Goal: Task Accomplishment & Management: Use online tool/utility

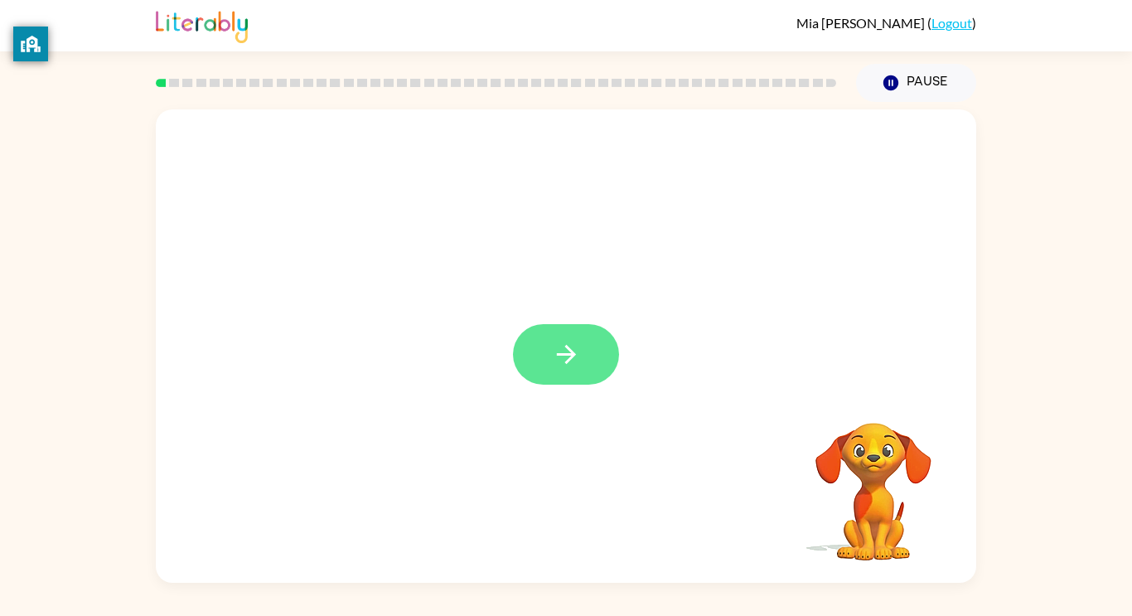
click at [554, 353] on icon "button" at bounding box center [566, 354] width 29 height 29
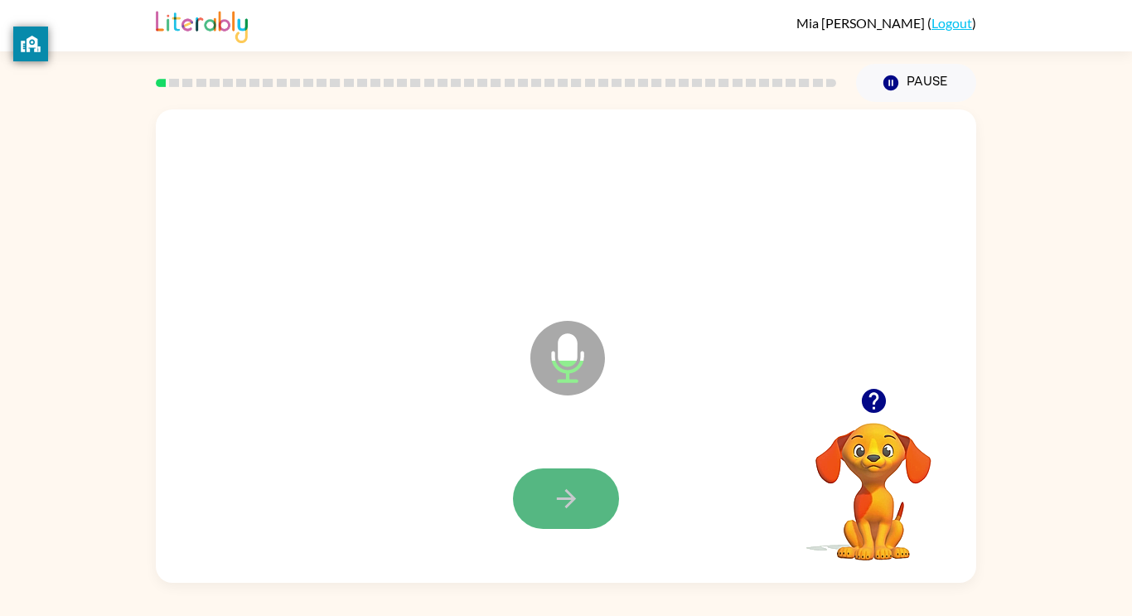
click at [524, 490] on button "button" at bounding box center [566, 498] width 106 height 60
click at [523, 482] on button "button" at bounding box center [566, 498] width 106 height 60
click at [527, 496] on button "button" at bounding box center [566, 498] width 106 height 60
click at [525, 498] on button "button" at bounding box center [566, 498] width 106 height 60
click at [516, 501] on button "button" at bounding box center [566, 498] width 106 height 60
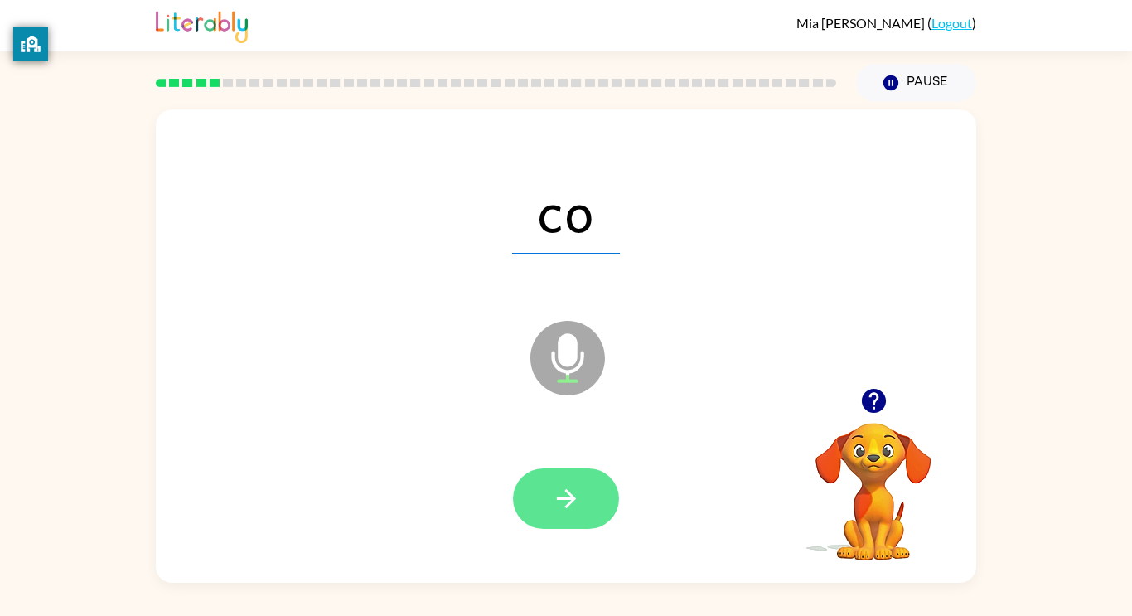
click at [530, 488] on button "button" at bounding box center [566, 498] width 106 height 60
click at [541, 486] on button "button" at bounding box center [566, 498] width 106 height 60
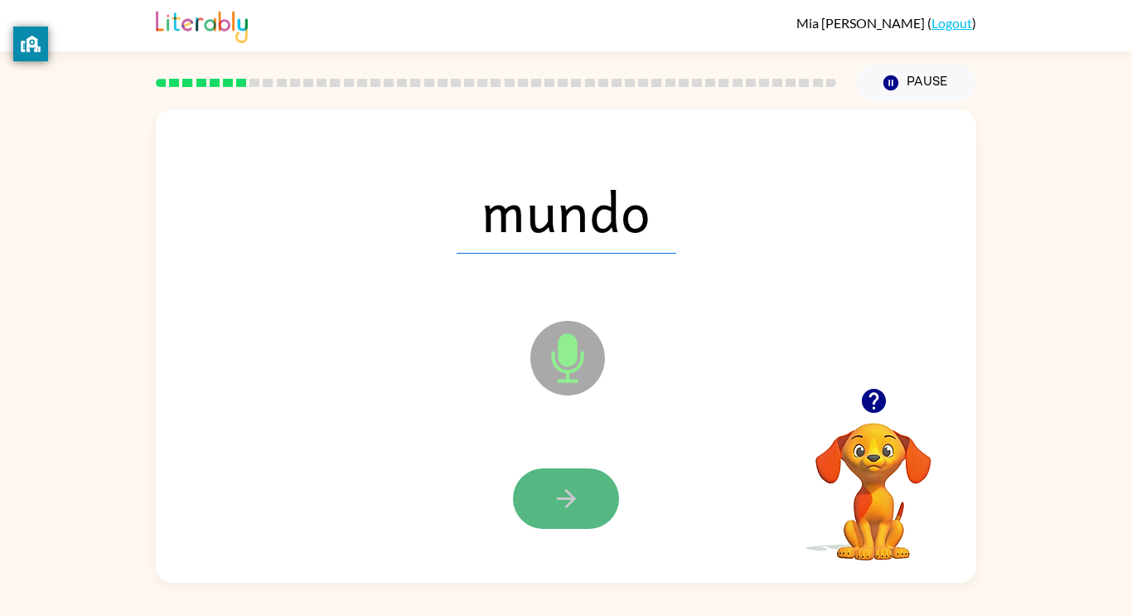
click at [548, 483] on button "button" at bounding box center [566, 498] width 106 height 60
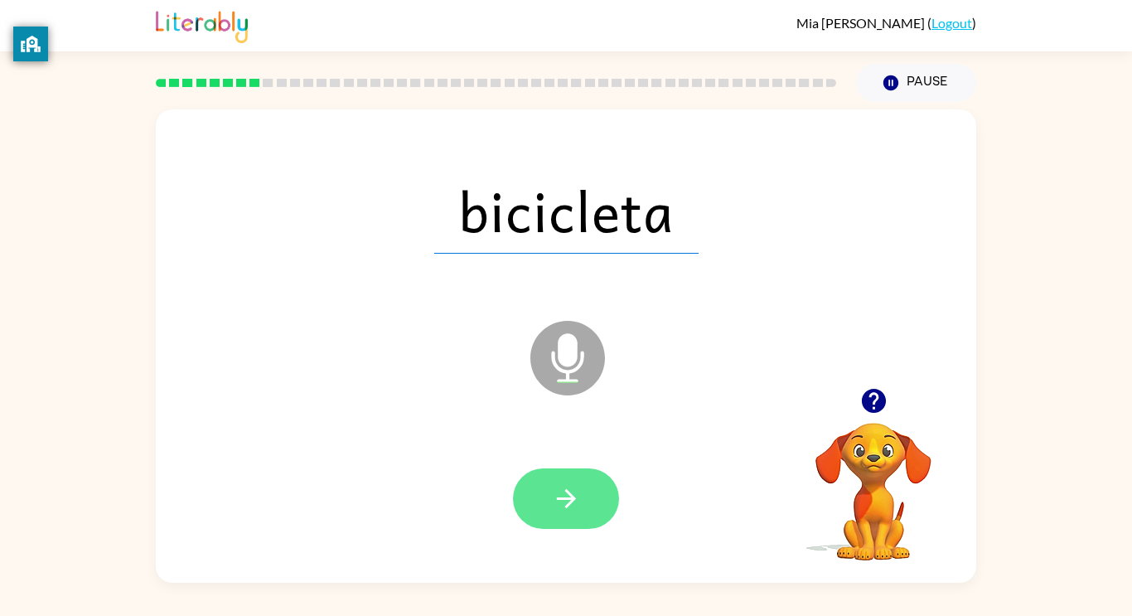
click at [553, 478] on button "button" at bounding box center [566, 498] width 106 height 60
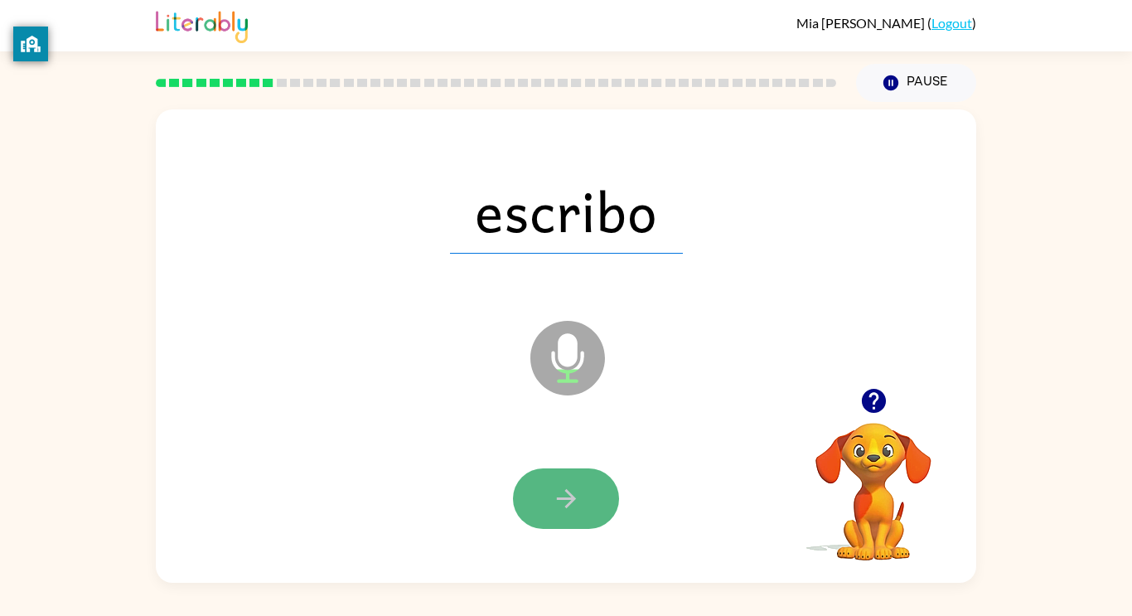
click at [552, 479] on button "button" at bounding box center [566, 498] width 106 height 60
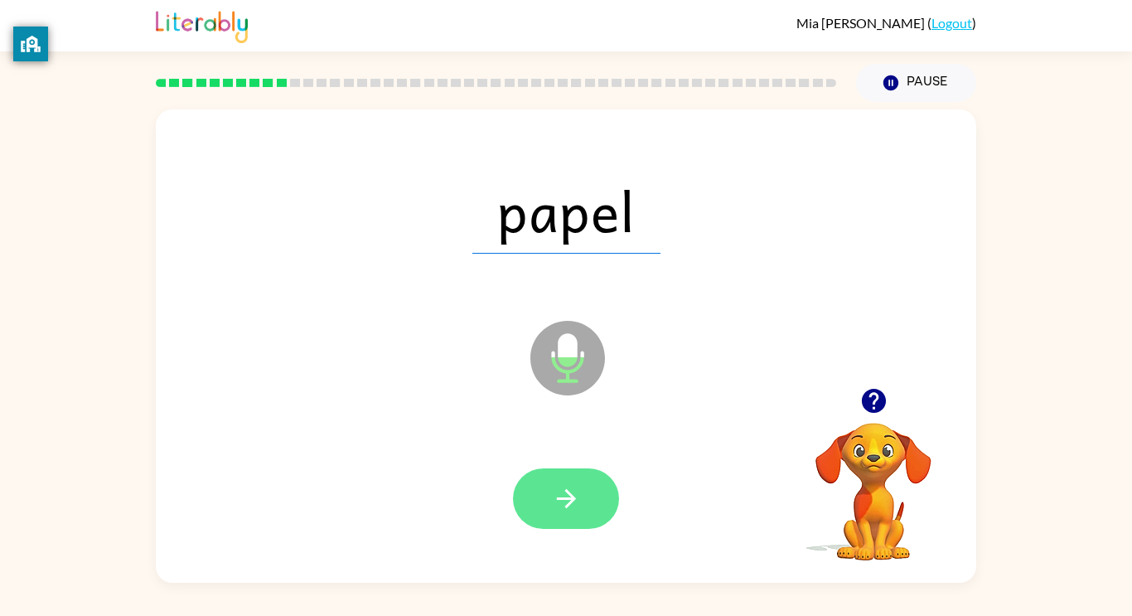
click at [546, 489] on button "button" at bounding box center [566, 498] width 106 height 60
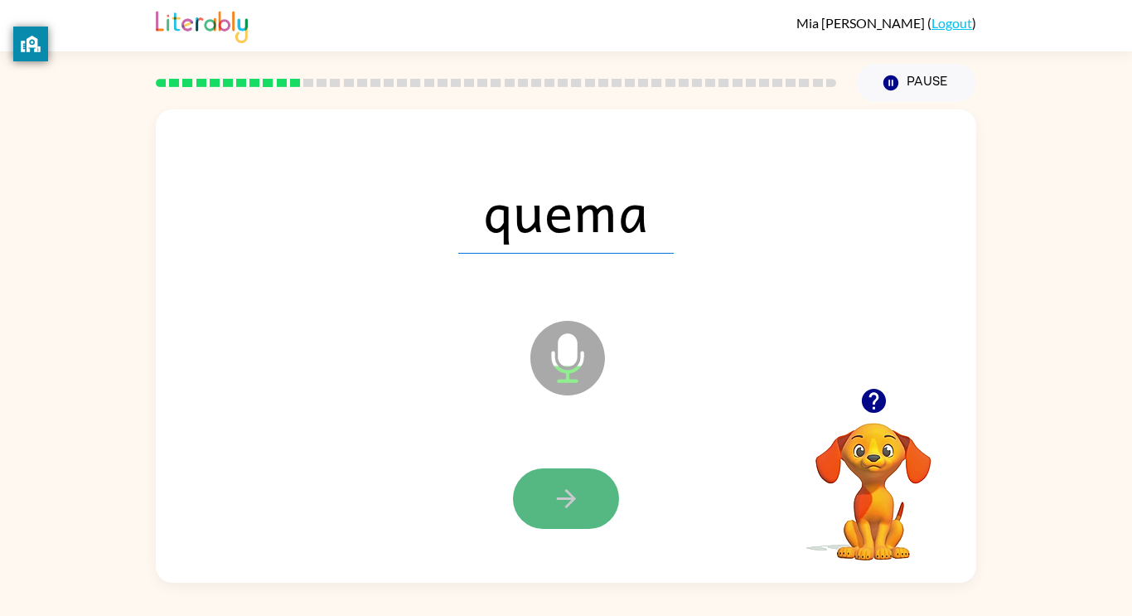
click at [545, 484] on button "button" at bounding box center [566, 498] width 106 height 60
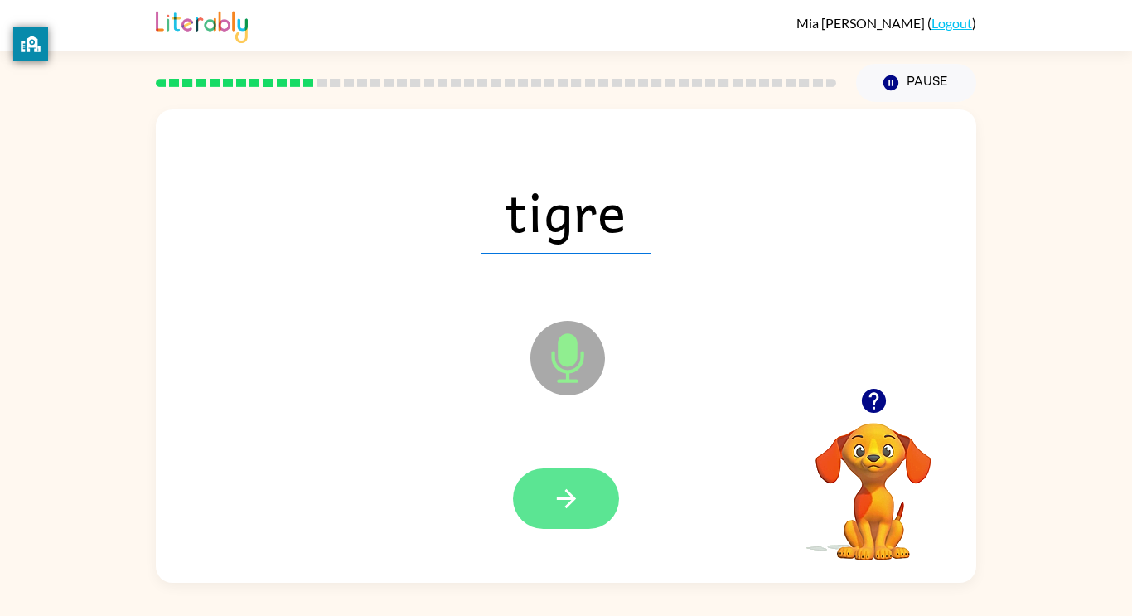
click at [532, 492] on button "button" at bounding box center [566, 498] width 106 height 60
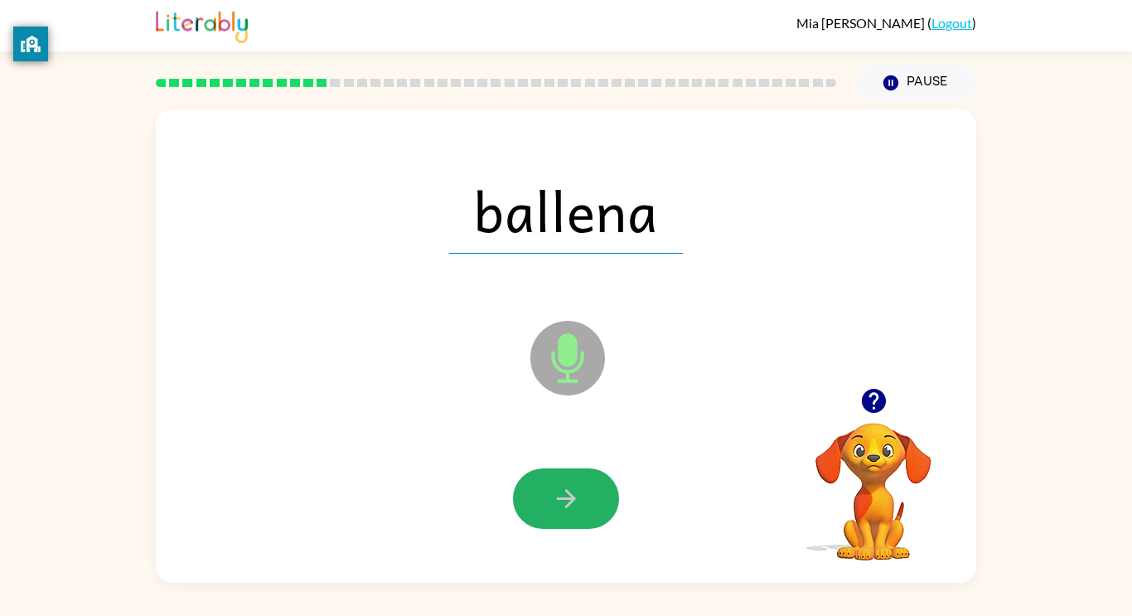
click at [538, 493] on button "button" at bounding box center [566, 498] width 106 height 60
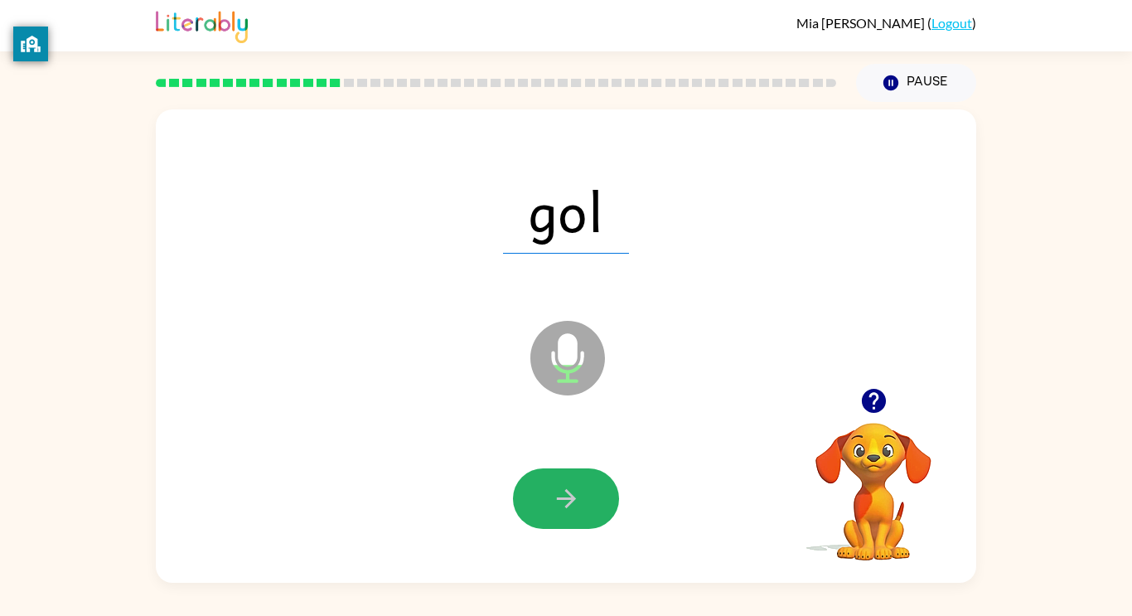
click at [538, 493] on button "button" at bounding box center [566, 498] width 106 height 60
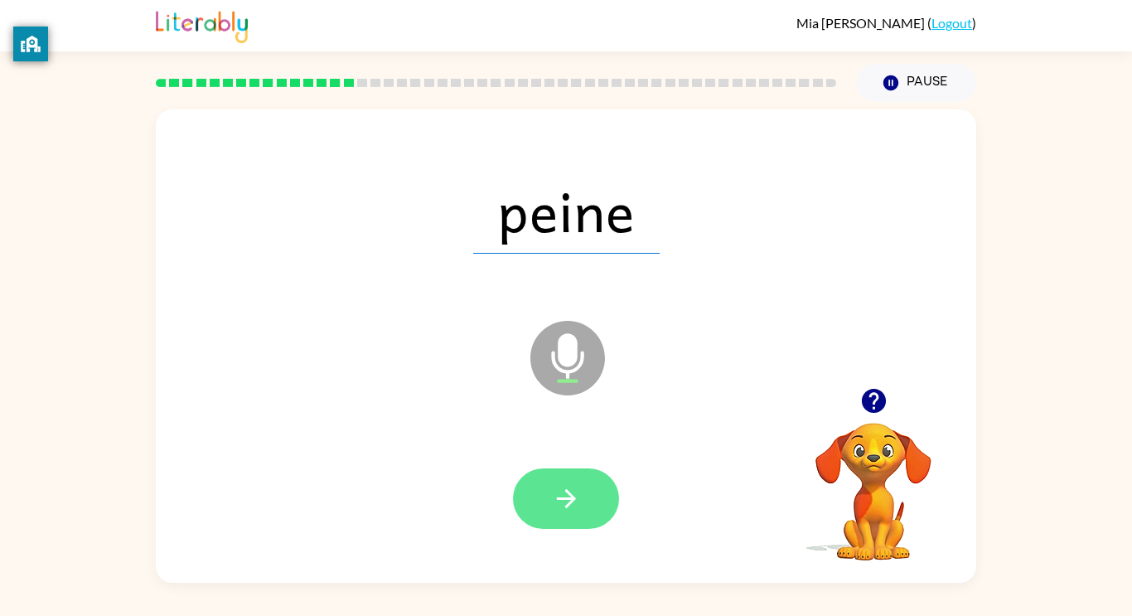
click at [534, 496] on button "button" at bounding box center [566, 498] width 106 height 60
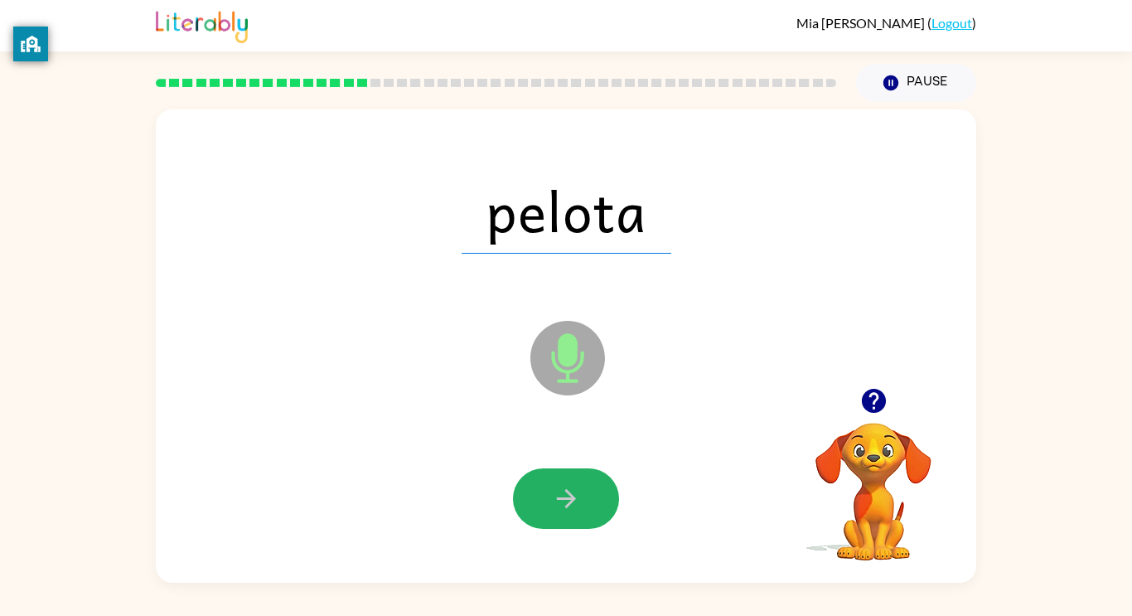
click at [544, 484] on button "button" at bounding box center [566, 498] width 106 height 60
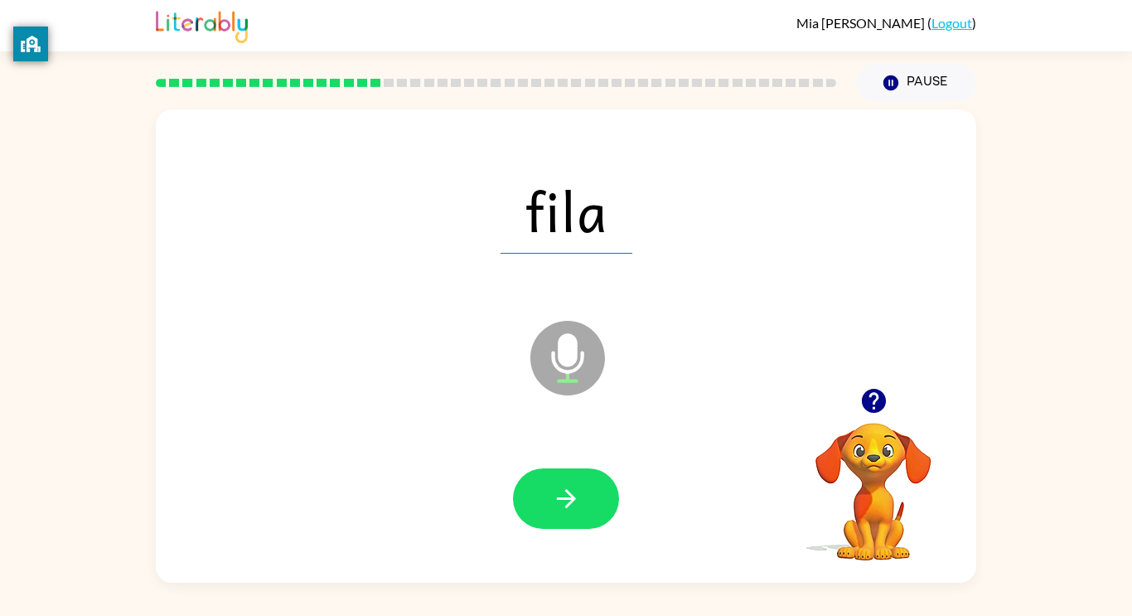
click at [544, 484] on button "button" at bounding box center [566, 498] width 106 height 60
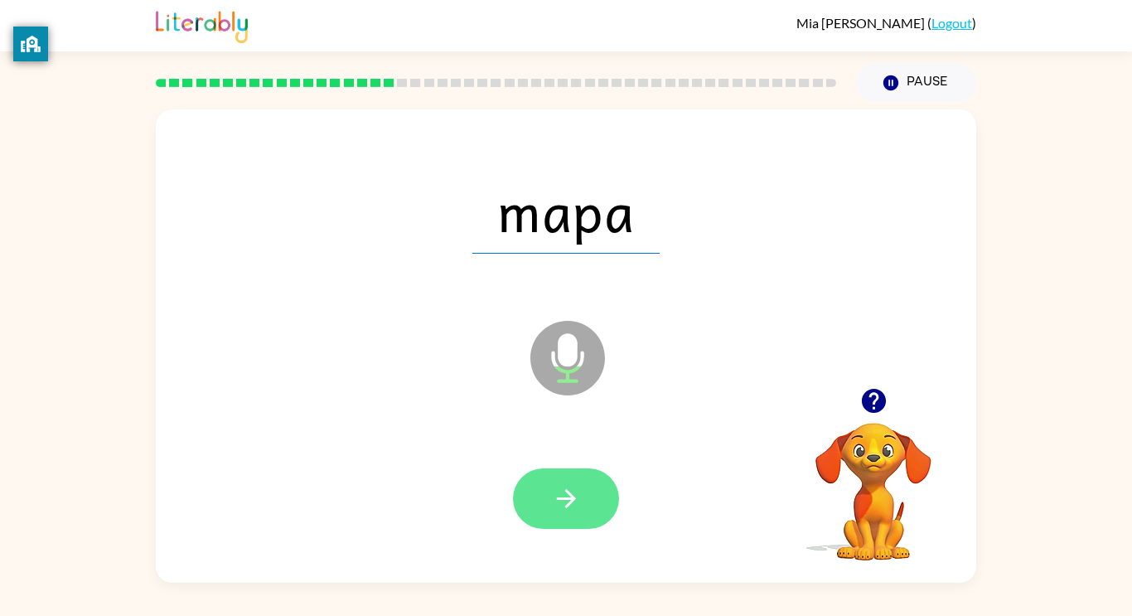
click at [543, 484] on button "button" at bounding box center [566, 498] width 106 height 60
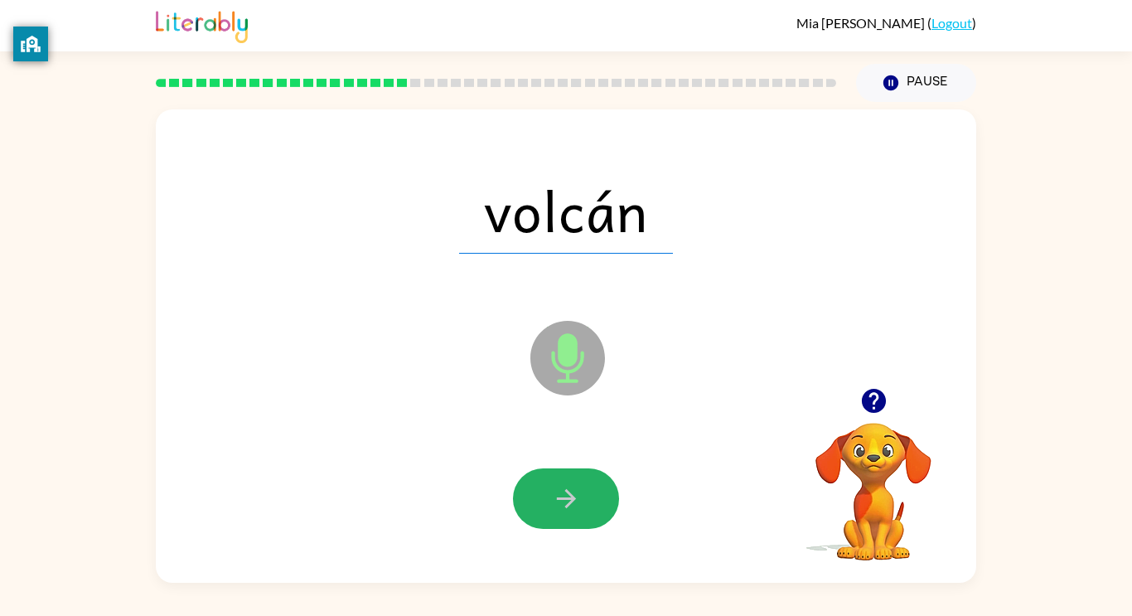
click at [543, 484] on button "button" at bounding box center [566, 498] width 106 height 60
click at [544, 486] on button "button" at bounding box center [566, 498] width 106 height 60
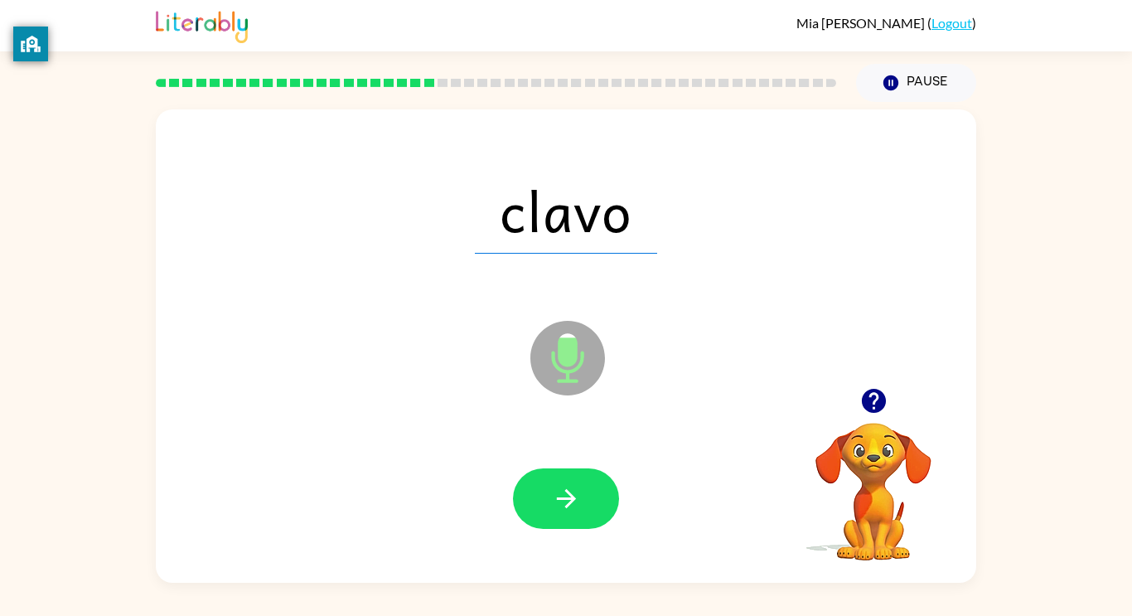
click at [544, 486] on button "button" at bounding box center [566, 498] width 106 height 60
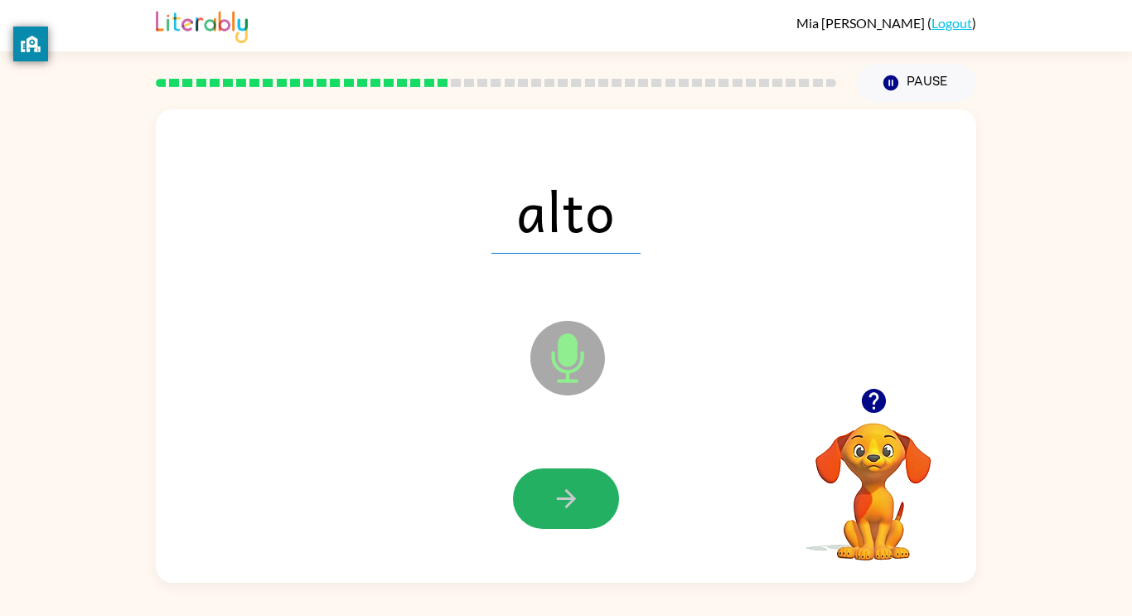
click at [544, 486] on button "button" at bounding box center [566, 498] width 106 height 60
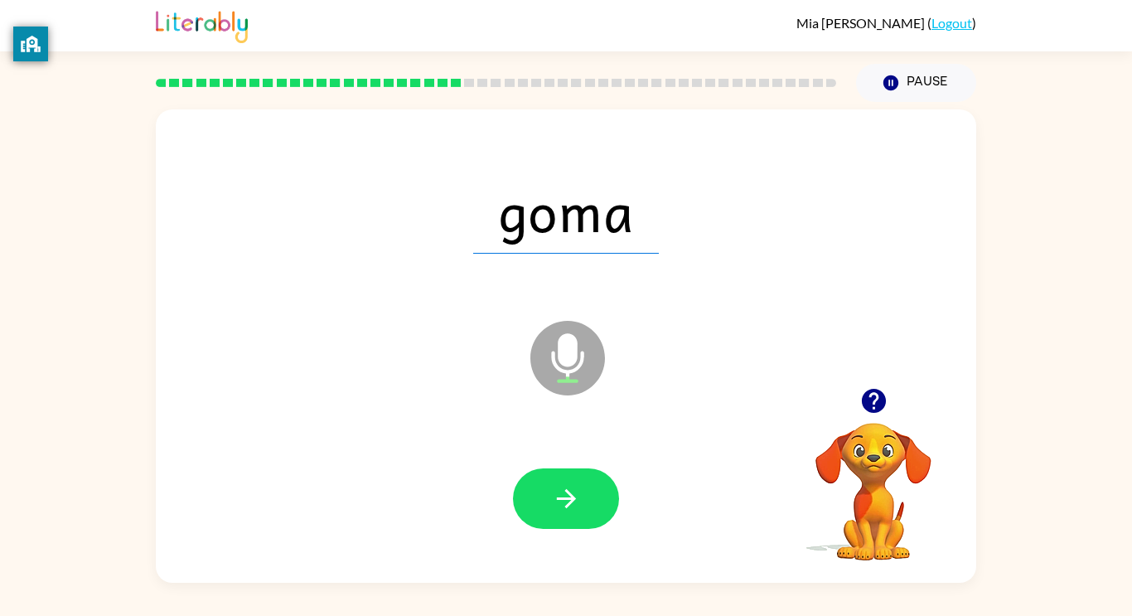
click at [544, 486] on button "button" at bounding box center [566, 498] width 106 height 60
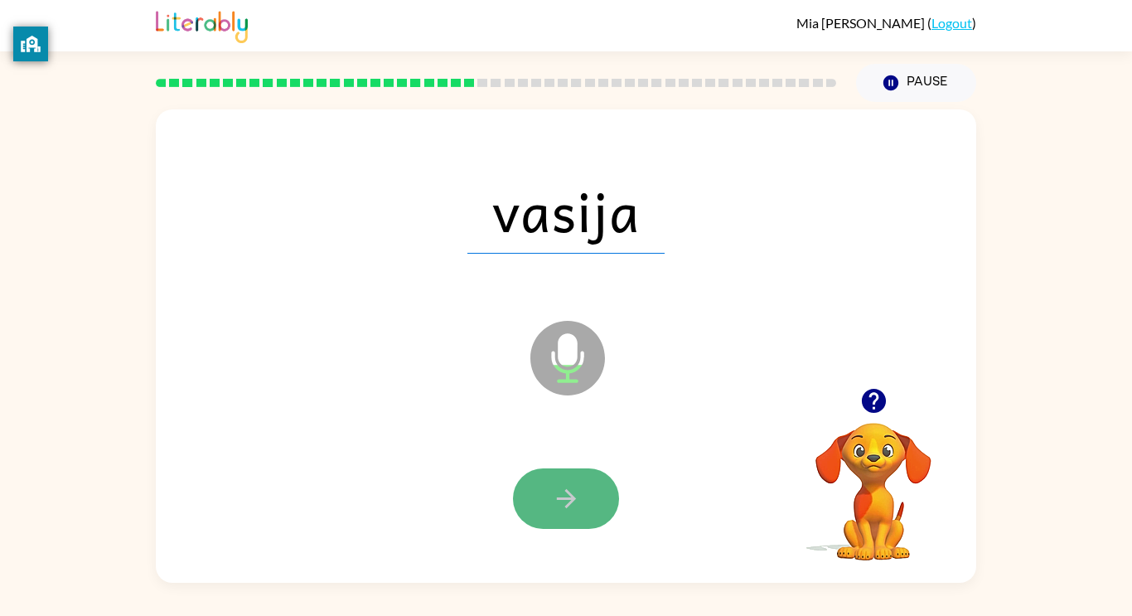
click at [540, 493] on button "button" at bounding box center [566, 498] width 106 height 60
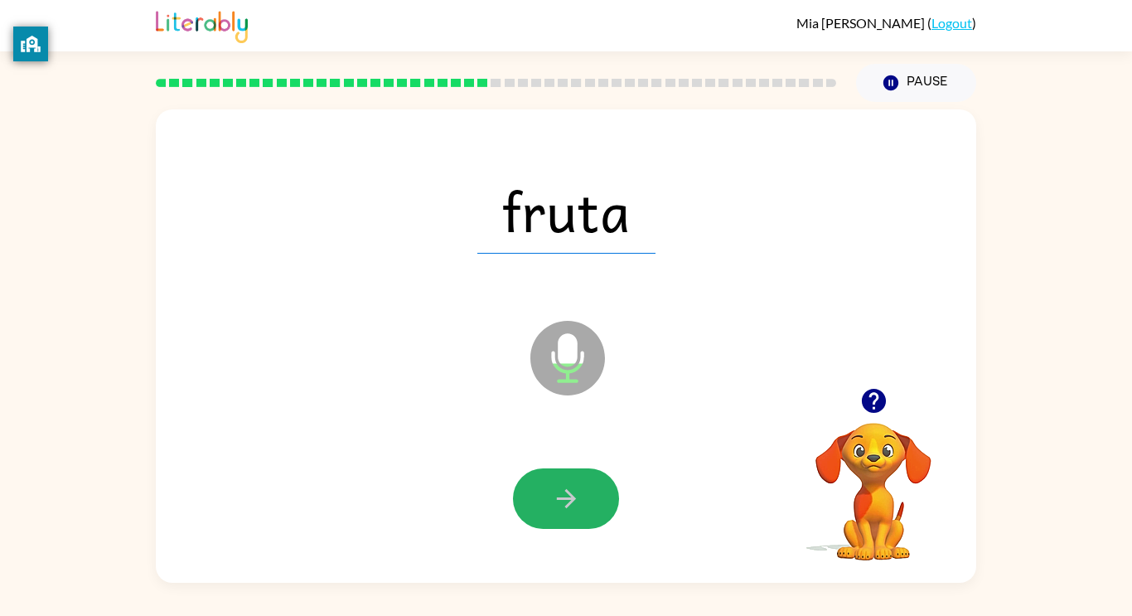
click at [540, 494] on button "button" at bounding box center [566, 498] width 106 height 60
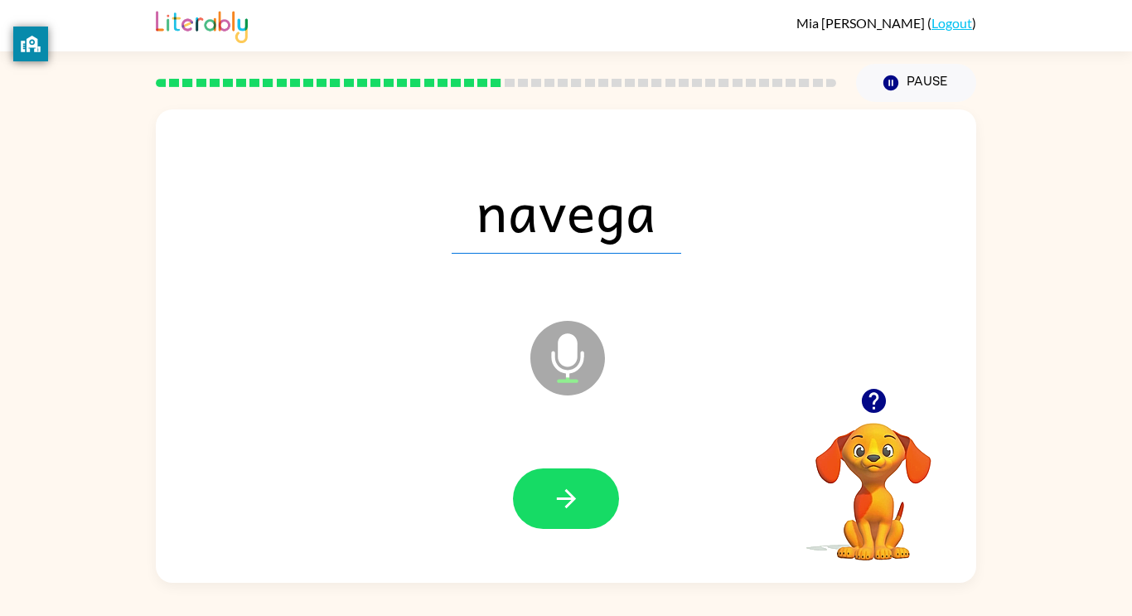
click at [540, 494] on button "button" at bounding box center [566, 498] width 106 height 60
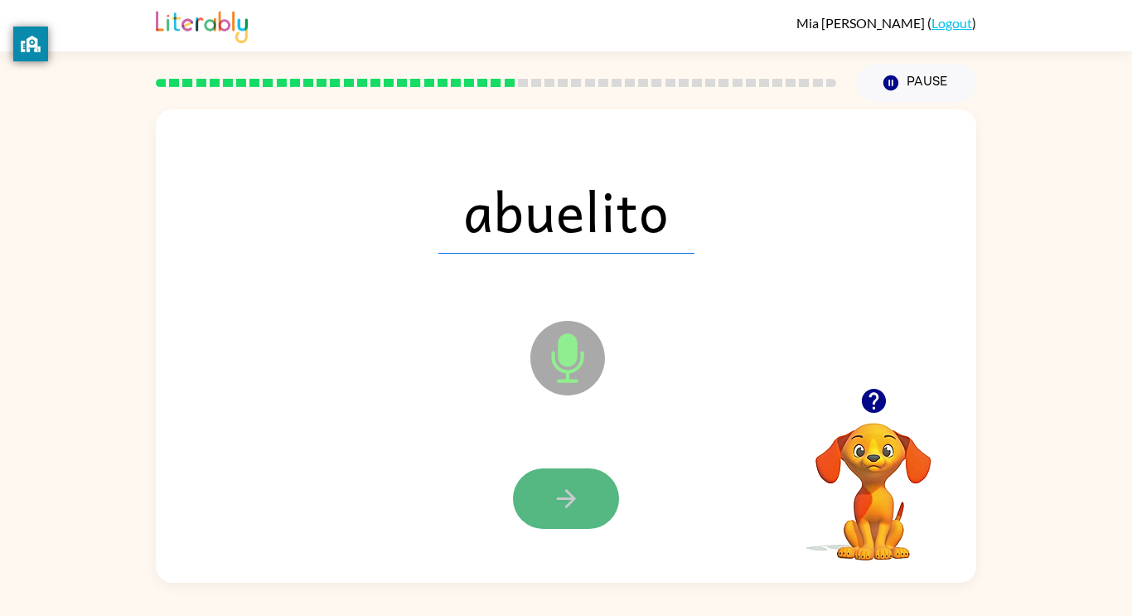
click at [535, 508] on button "button" at bounding box center [566, 498] width 106 height 60
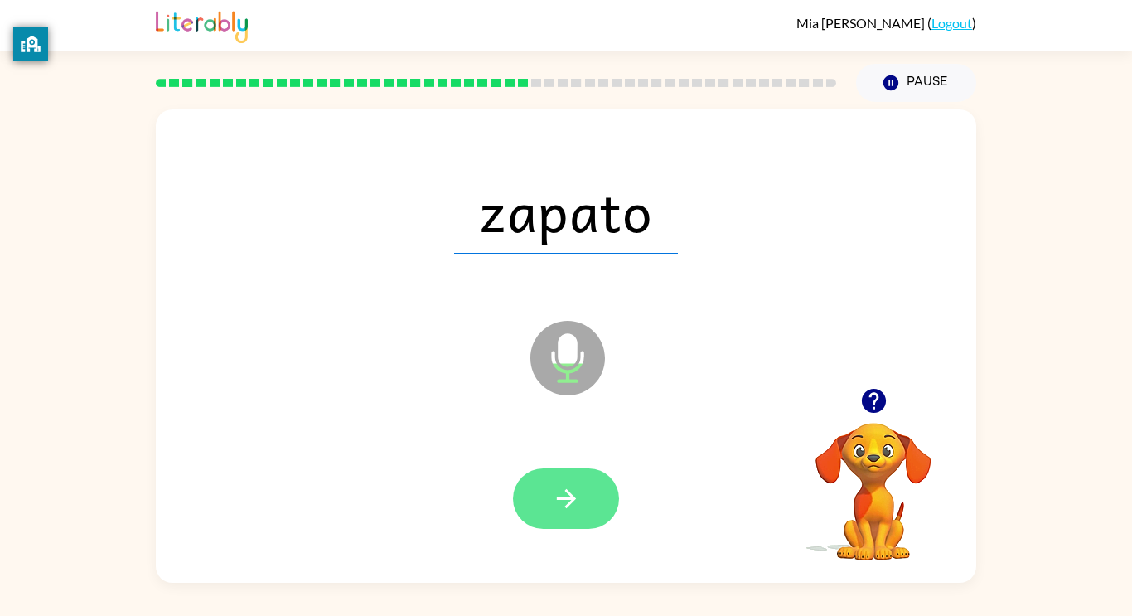
click at [559, 478] on button "button" at bounding box center [566, 498] width 106 height 60
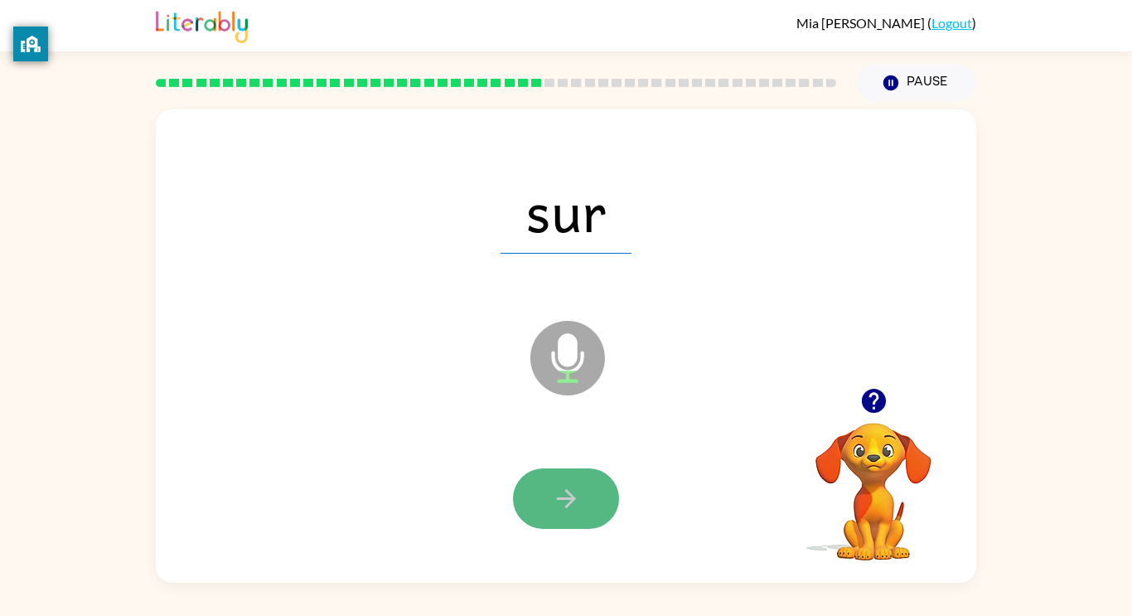
click at [546, 468] on button "button" at bounding box center [566, 498] width 106 height 60
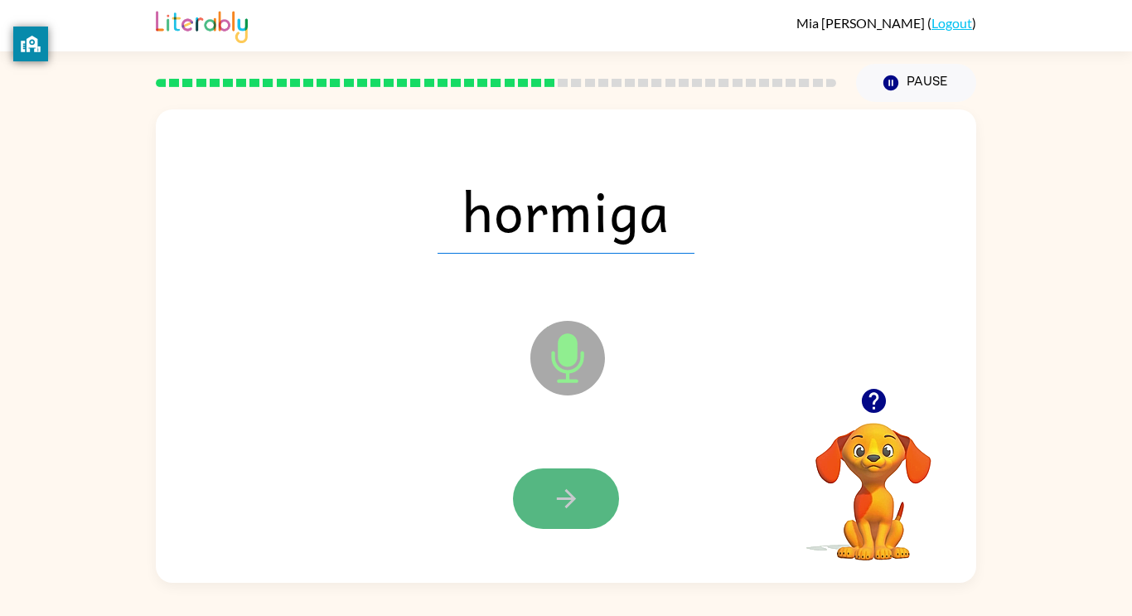
click at [539, 492] on button "button" at bounding box center [566, 498] width 106 height 60
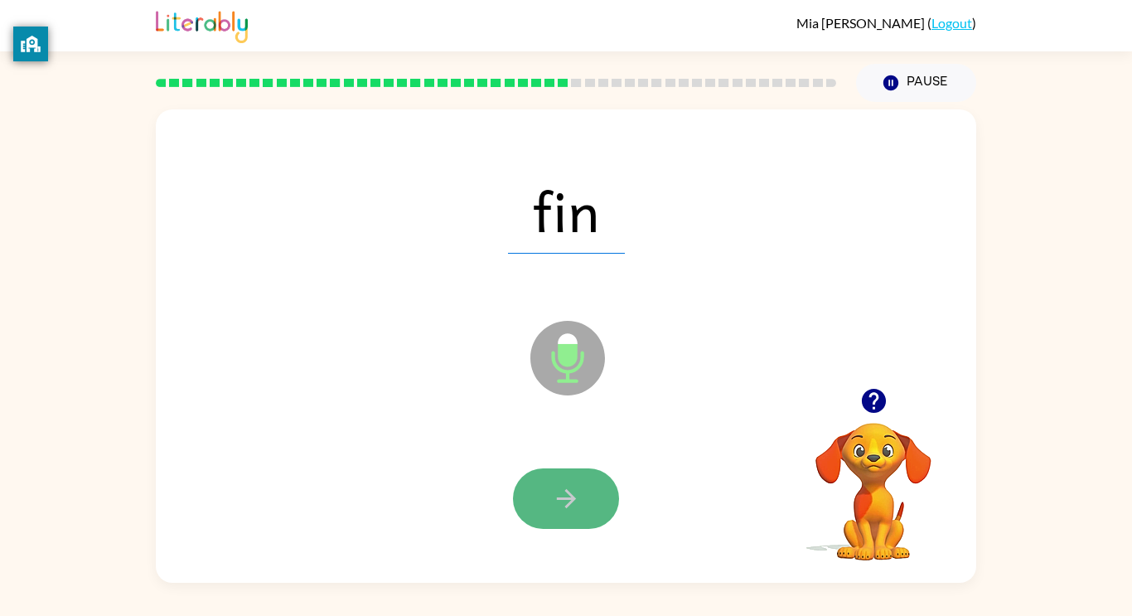
click at [532, 505] on button "button" at bounding box center [566, 498] width 106 height 60
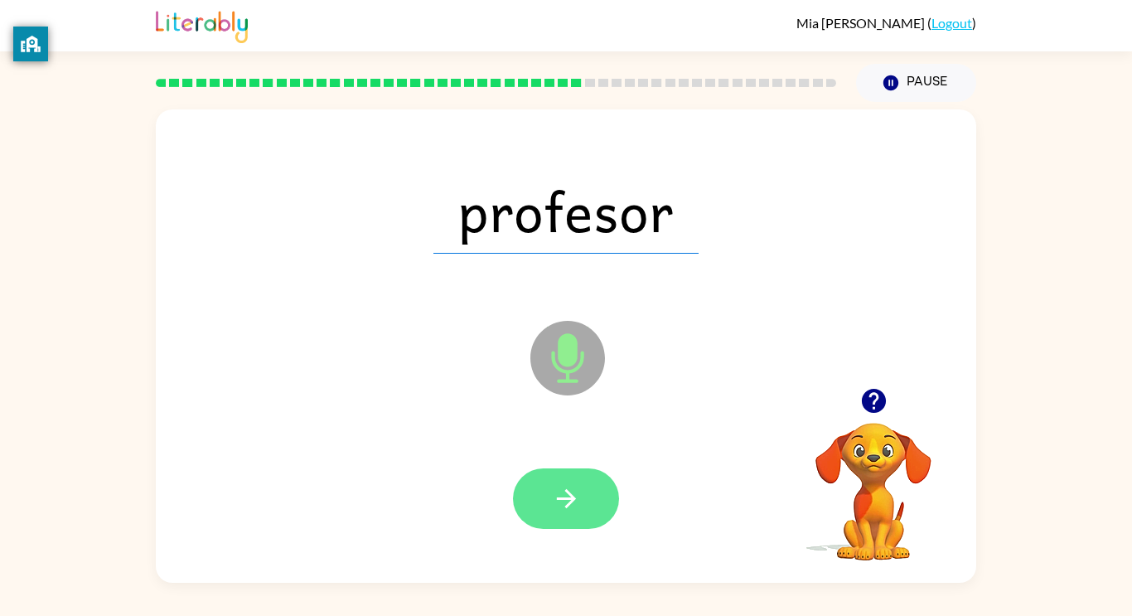
click at [527, 509] on button "button" at bounding box center [566, 498] width 106 height 60
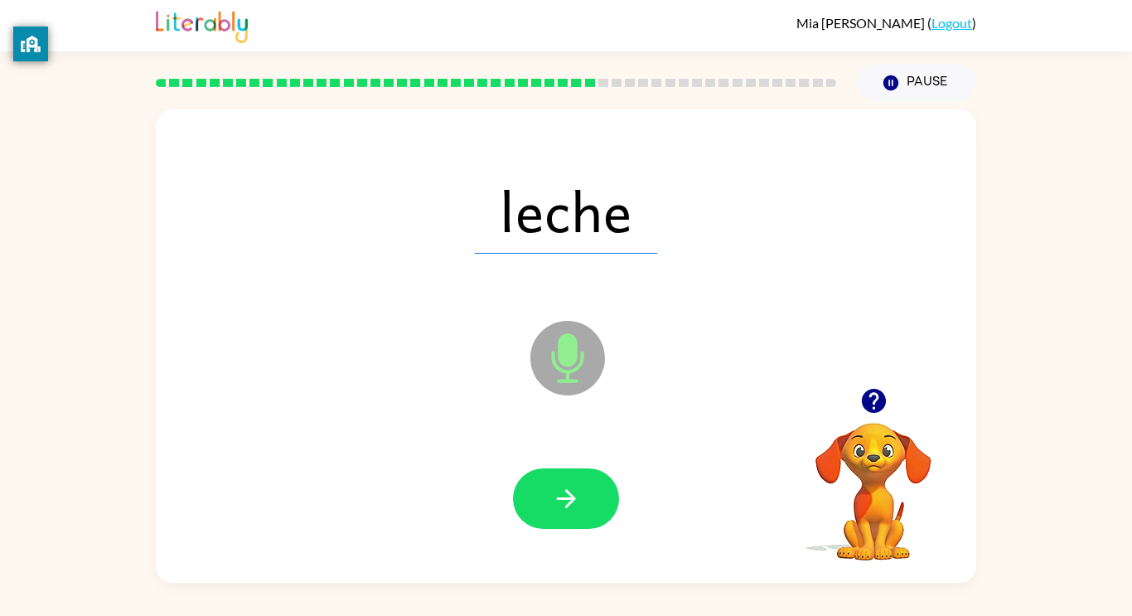
click at [518, 518] on div at bounding box center [566, 498] width 106 height 60
click at [535, 494] on button "button" at bounding box center [566, 498] width 106 height 60
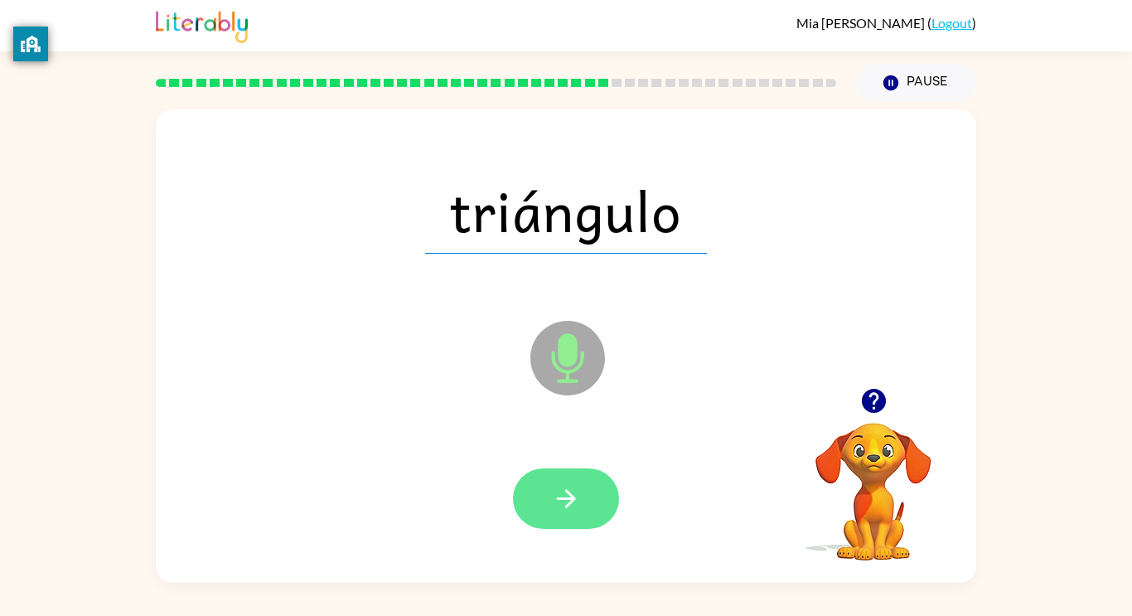
click at [518, 509] on button "button" at bounding box center [566, 498] width 106 height 60
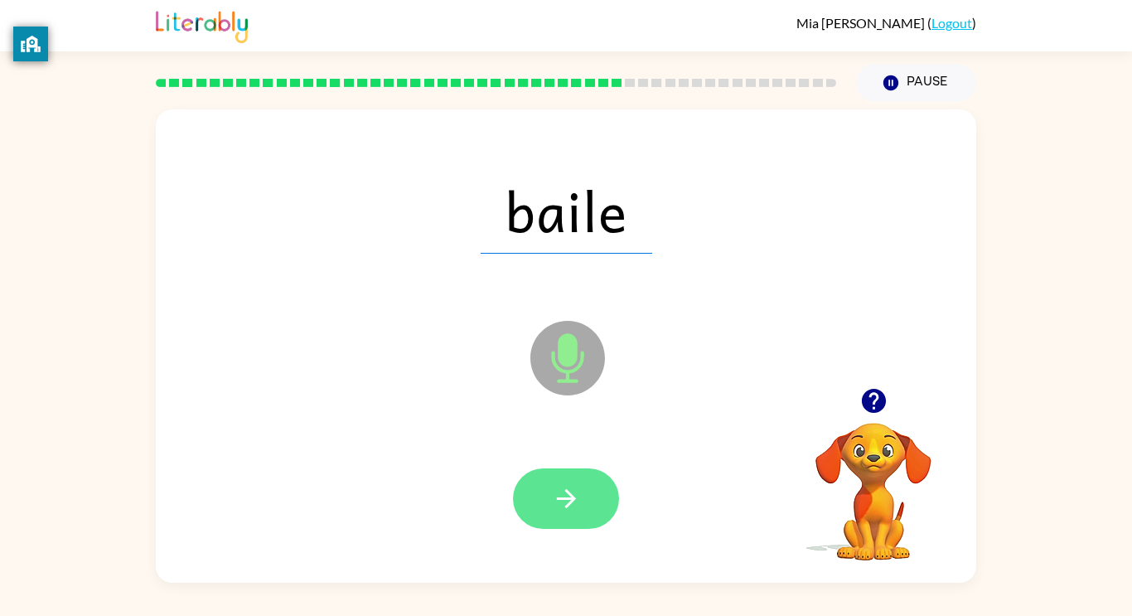
click at [517, 509] on button "button" at bounding box center [566, 498] width 106 height 60
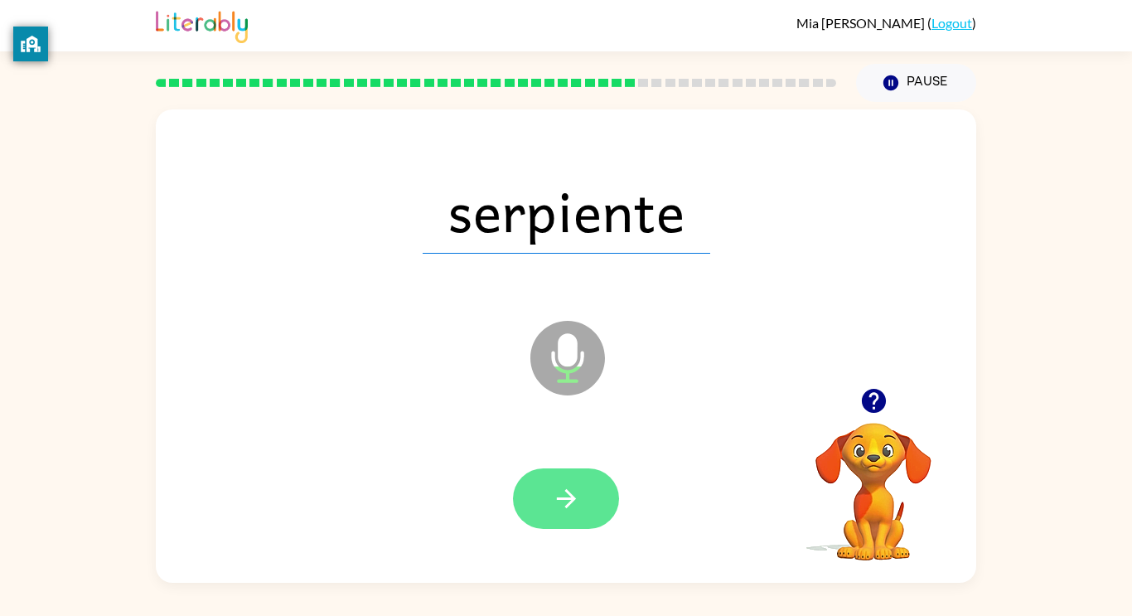
click at [546, 491] on button "button" at bounding box center [566, 498] width 106 height 60
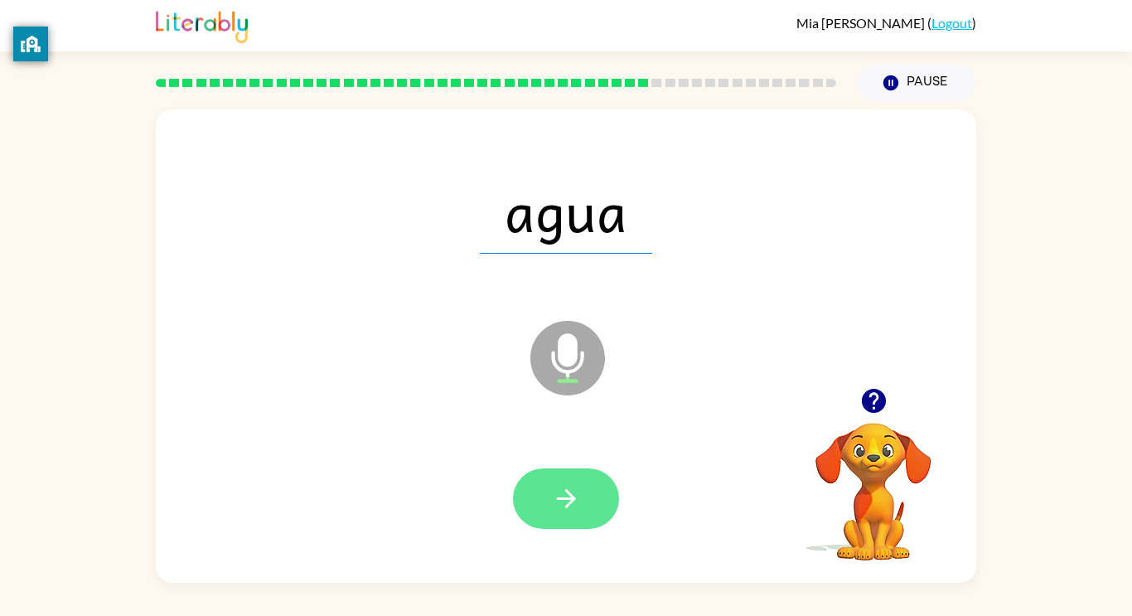
click at [535, 501] on button "button" at bounding box center [566, 498] width 106 height 60
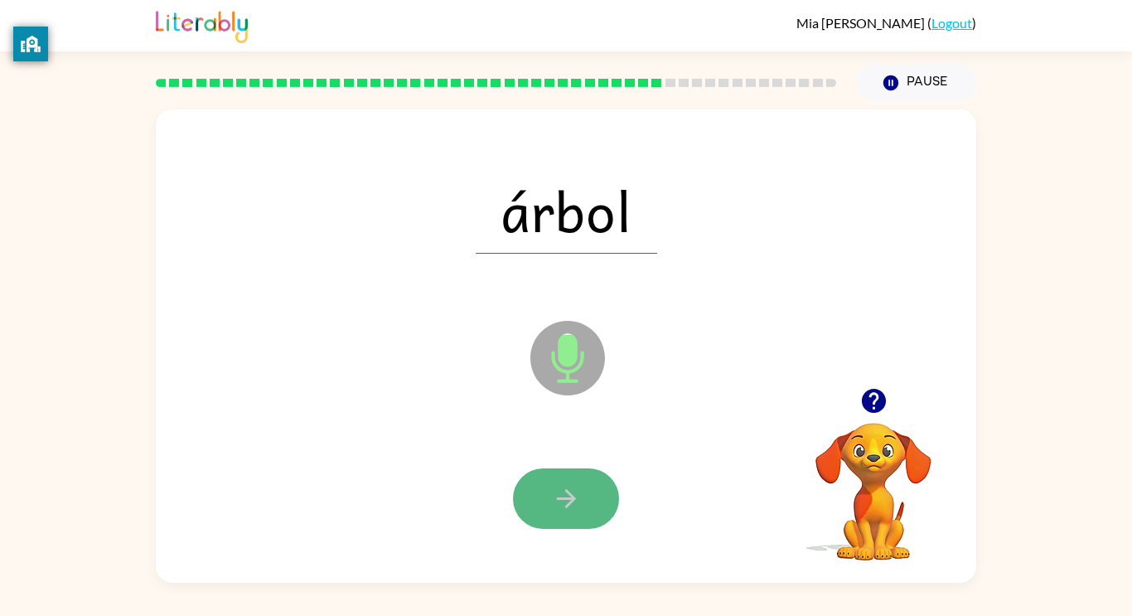
click at [530, 508] on button "button" at bounding box center [566, 498] width 106 height 60
click at [523, 508] on button "button" at bounding box center [566, 498] width 106 height 60
click at [544, 488] on button "button" at bounding box center [566, 498] width 106 height 60
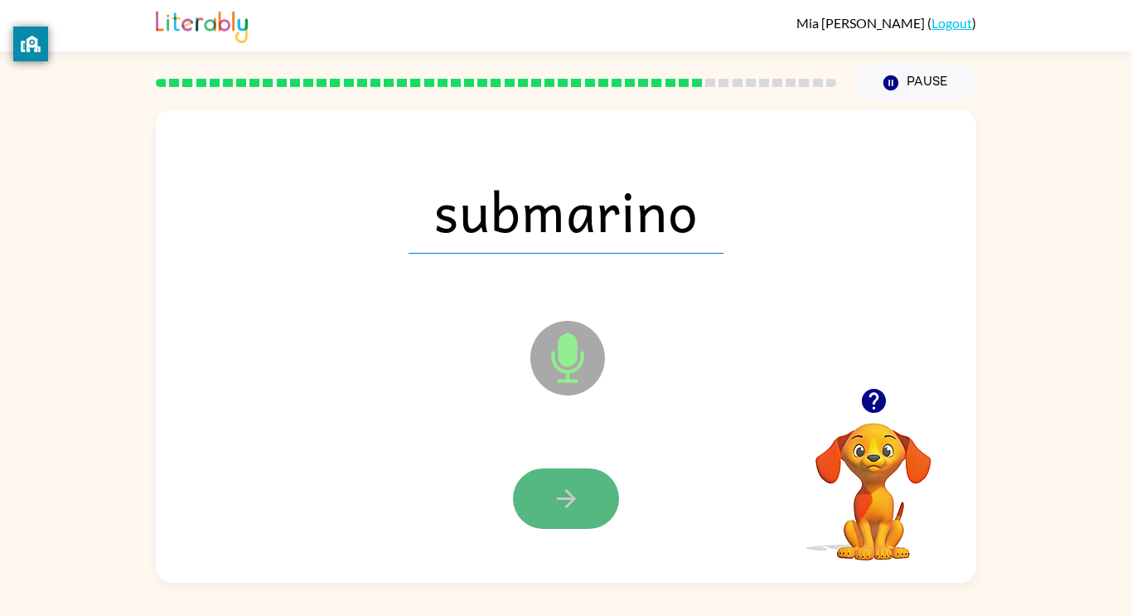
click at [542, 490] on button "button" at bounding box center [566, 498] width 106 height 60
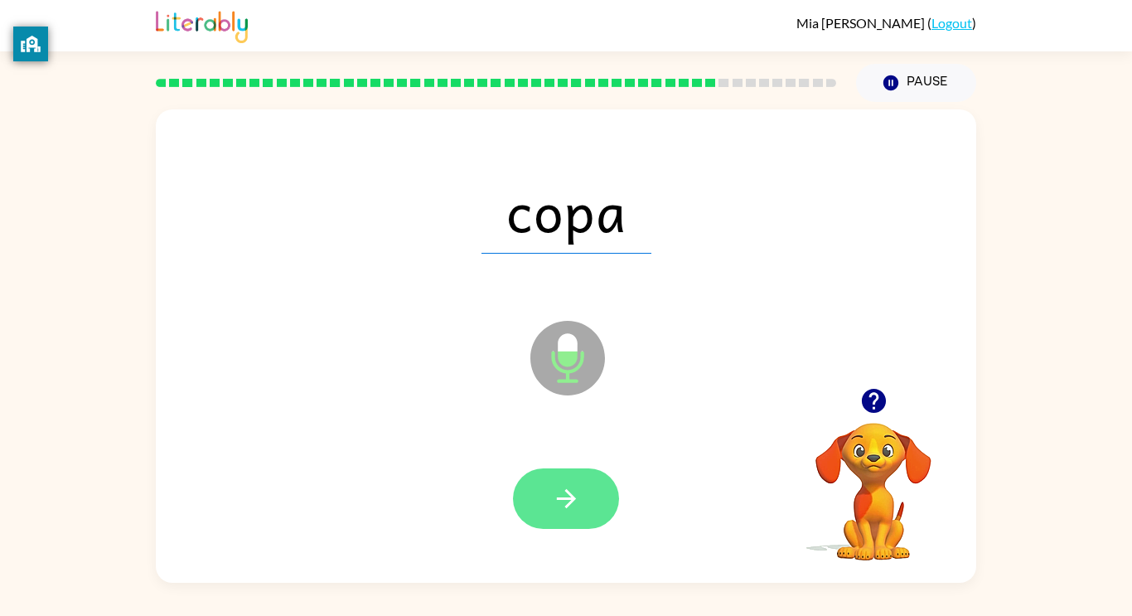
click at [545, 485] on button "button" at bounding box center [566, 498] width 106 height 60
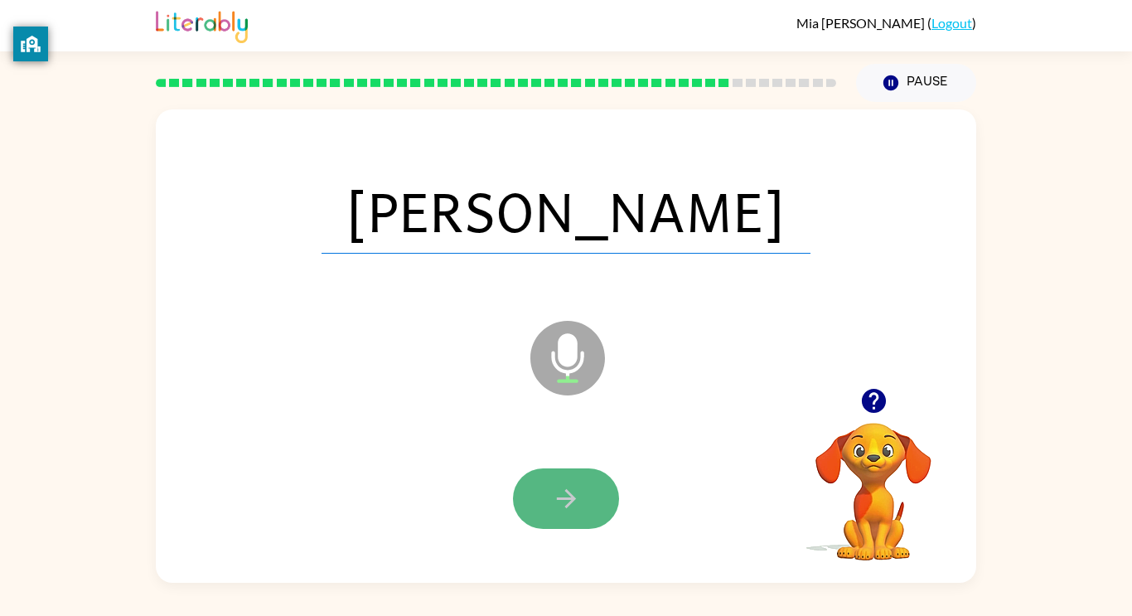
click at [544, 490] on button "button" at bounding box center [566, 498] width 106 height 60
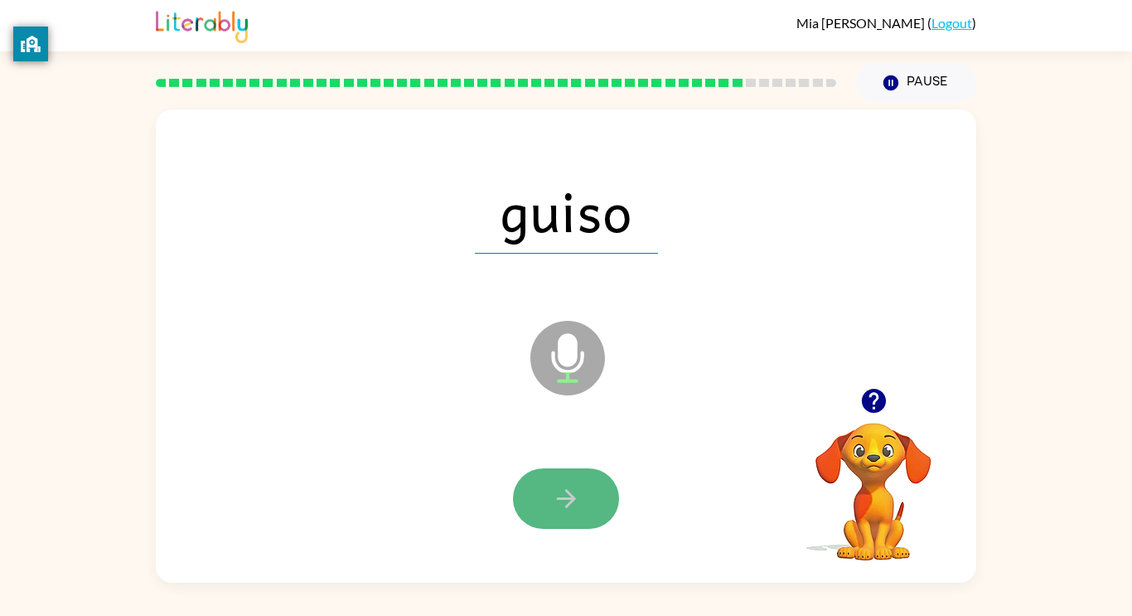
click at [536, 501] on button "button" at bounding box center [566, 498] width 106 height 60
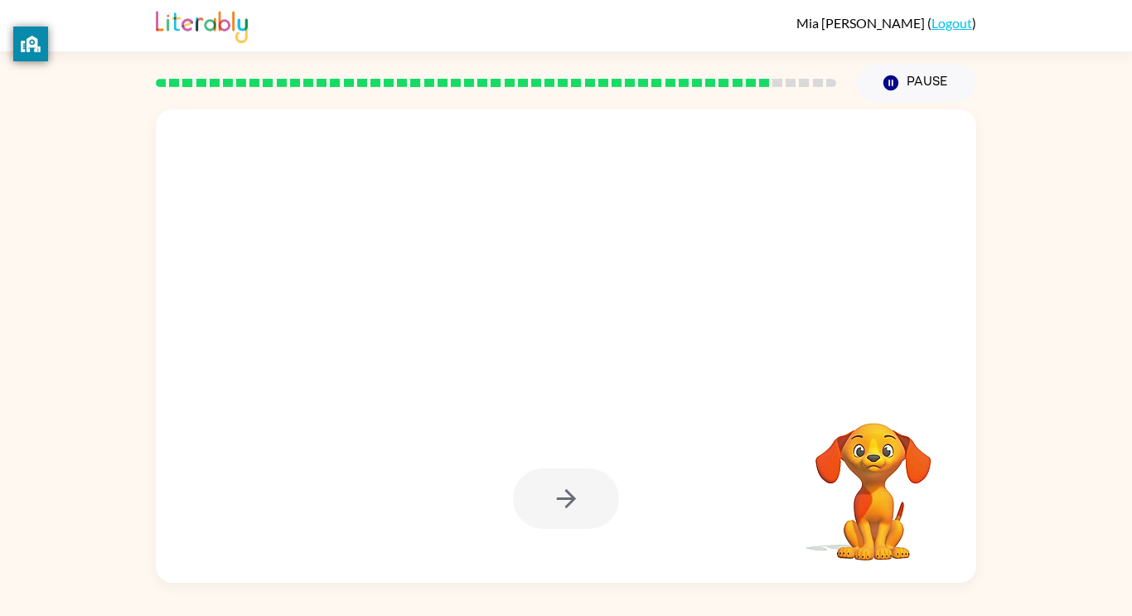
click at [536, 502] on div at bounding box center [566, 498] width 106 height 60
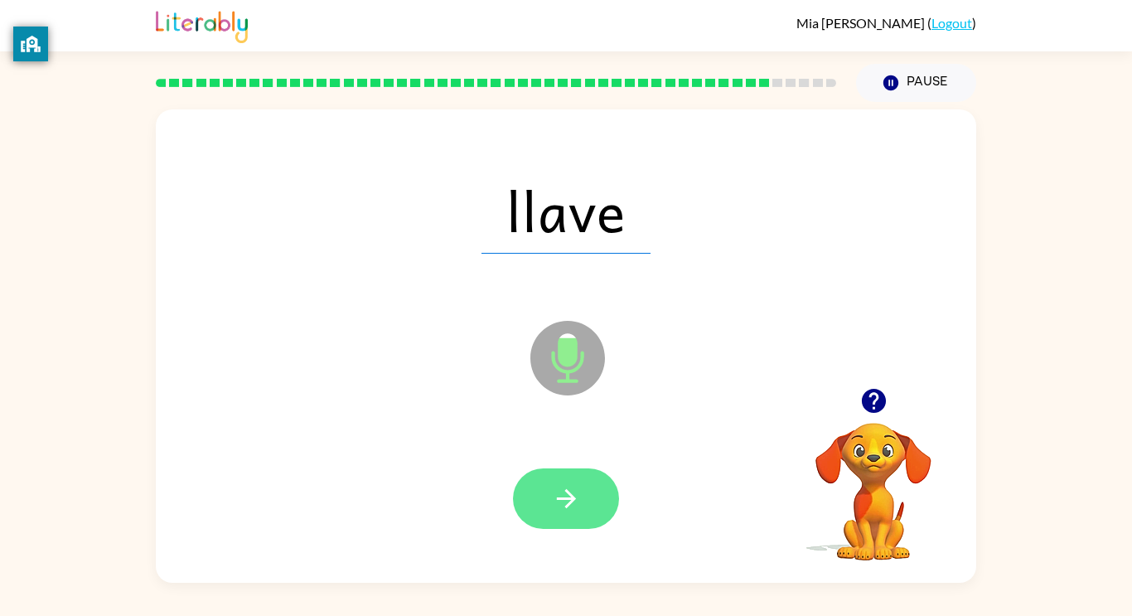
click at [536, 501] on button "button" at bounding box center [566, 498] width 106 height 60
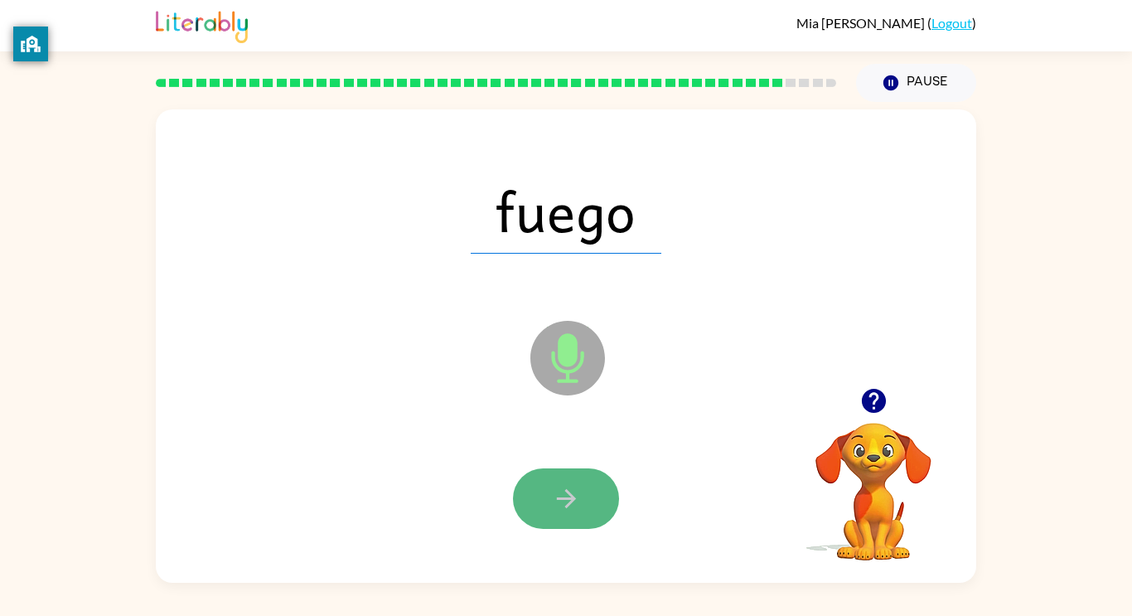
click at [532, 504] on button "button" at bounding box center [566, 498] width 106 height 60
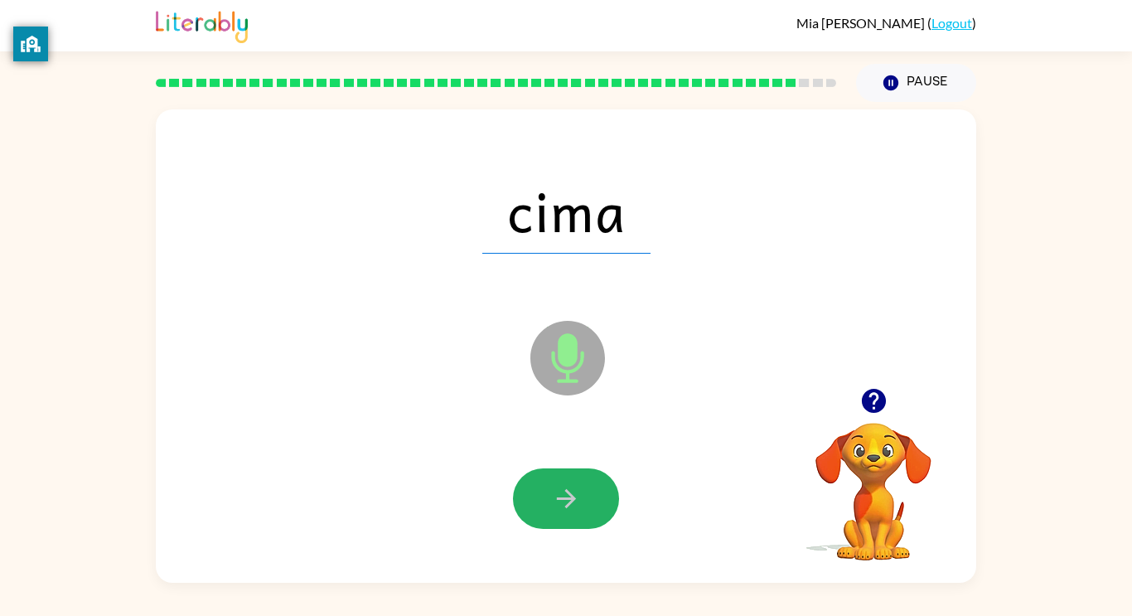
click at [532, 506] on button "button" at bounding box center [566, 498] width 106 height 60
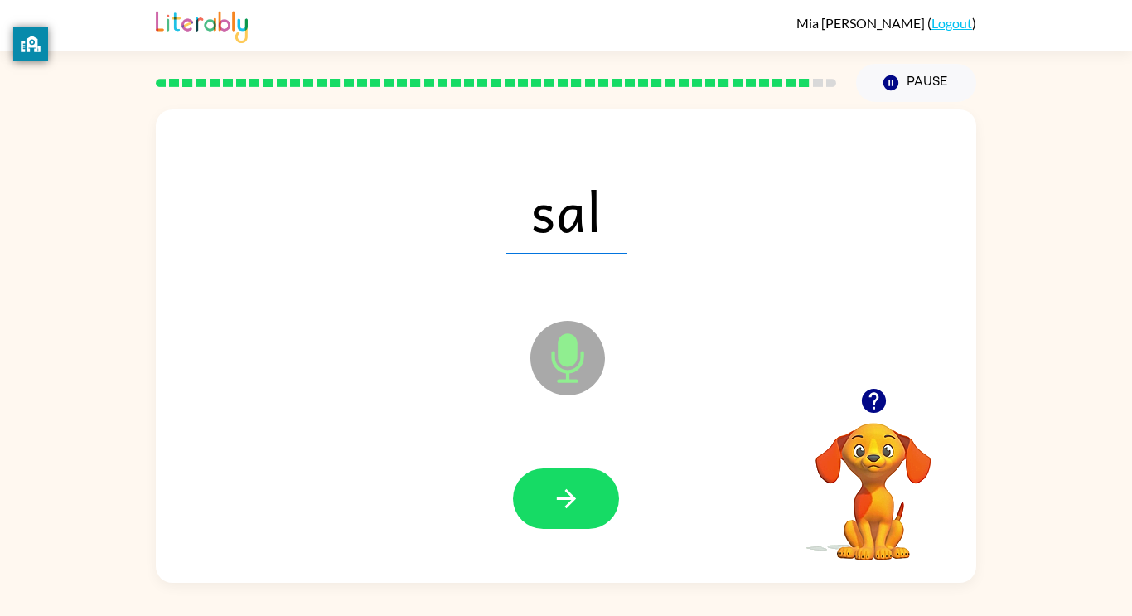
click at [532, 506] on button "button" at bounding box center [566, 498] width 106 height 60
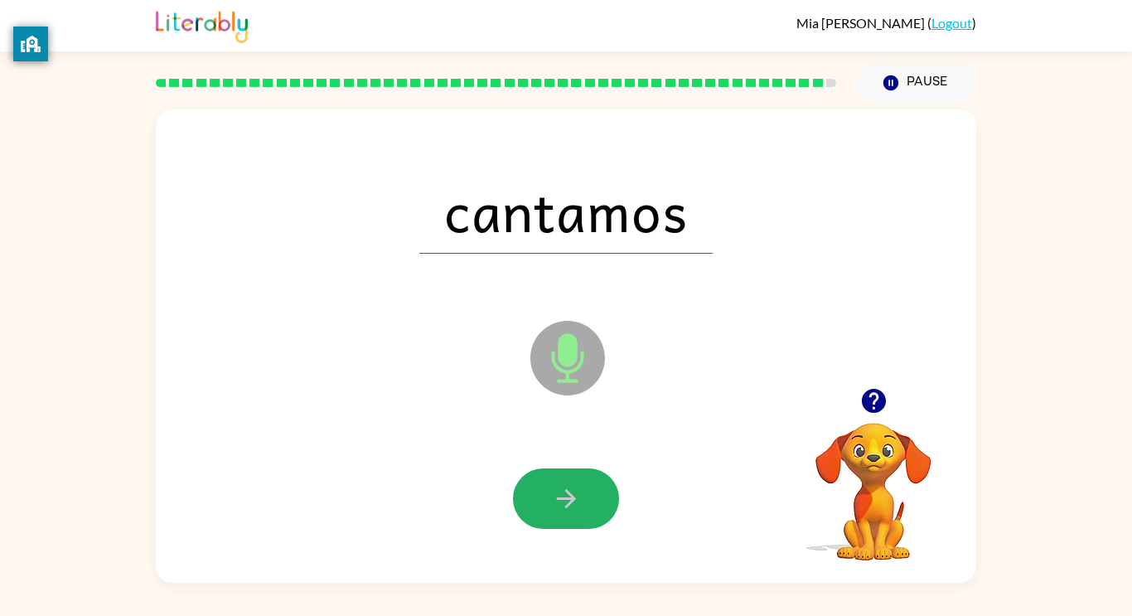
click at [532, 506] on button "button" at bounding box center [566, 498] width 106 height 60
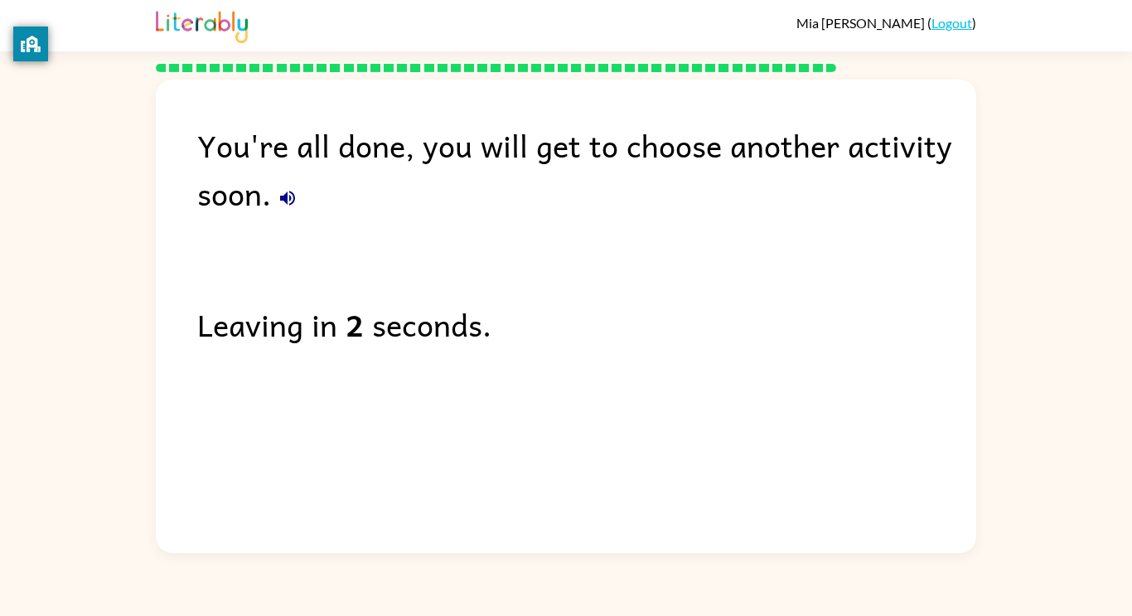
click at [233, 194] on div "You're all done, you will get to choose another activity soon." at bounding box center [586, 169] width 779 height 96
click at [293, 192] on icon "button" at bounding box center [288, 198] width 20 height 20
